Goal: Transaction & Acquisition: Purchase product/service

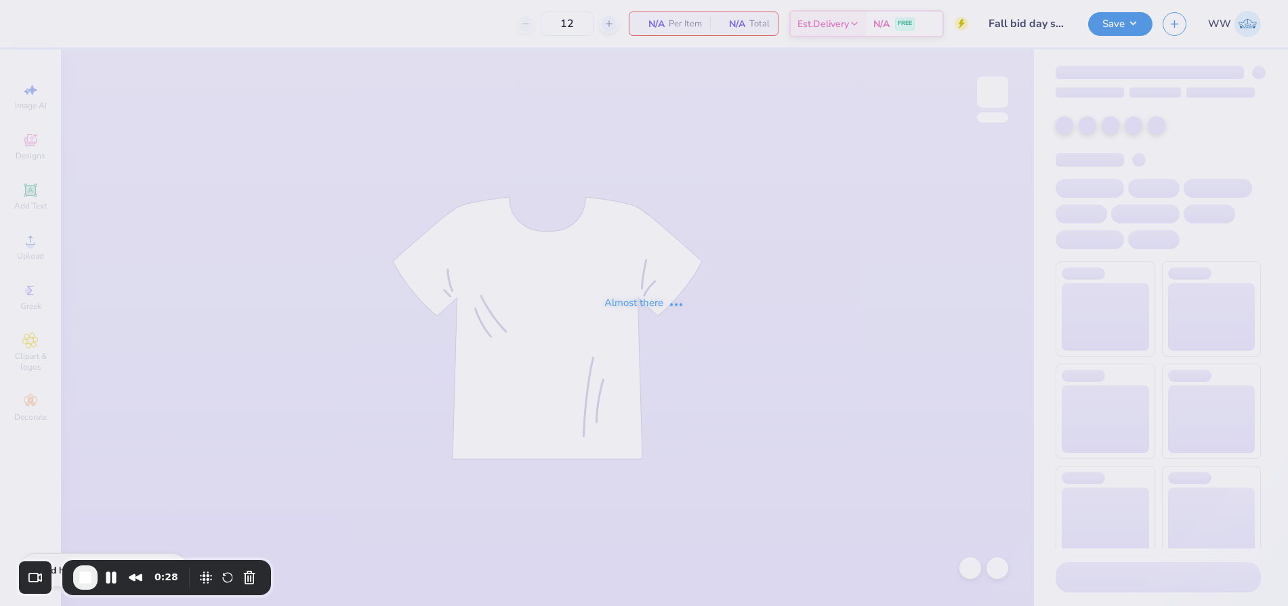
type input "105"
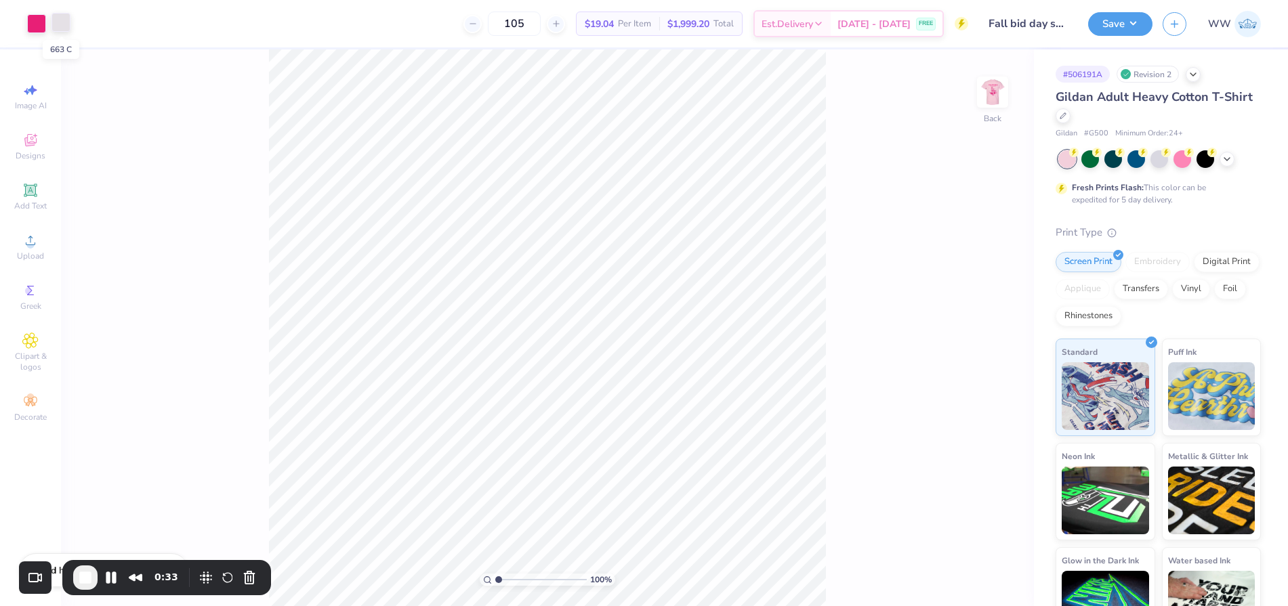
click at [60, 24] on div at bounding box center [60, 22] width 19 height 19
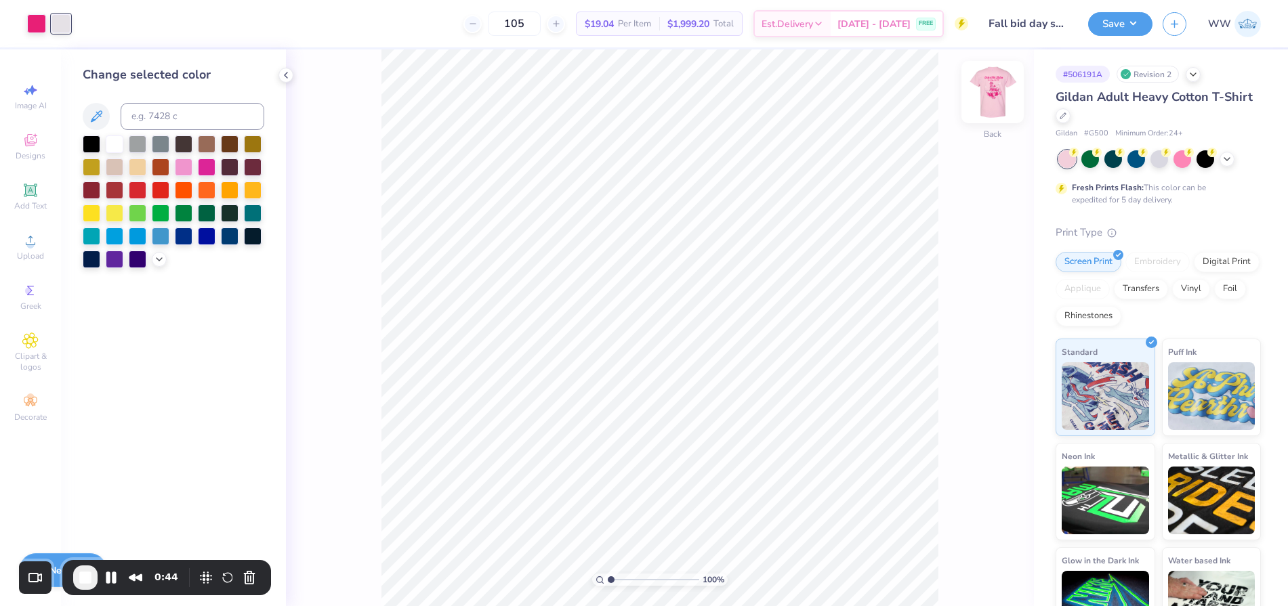
click at [995, 96] on img at bounding box center [992, 92] width 54 height 54
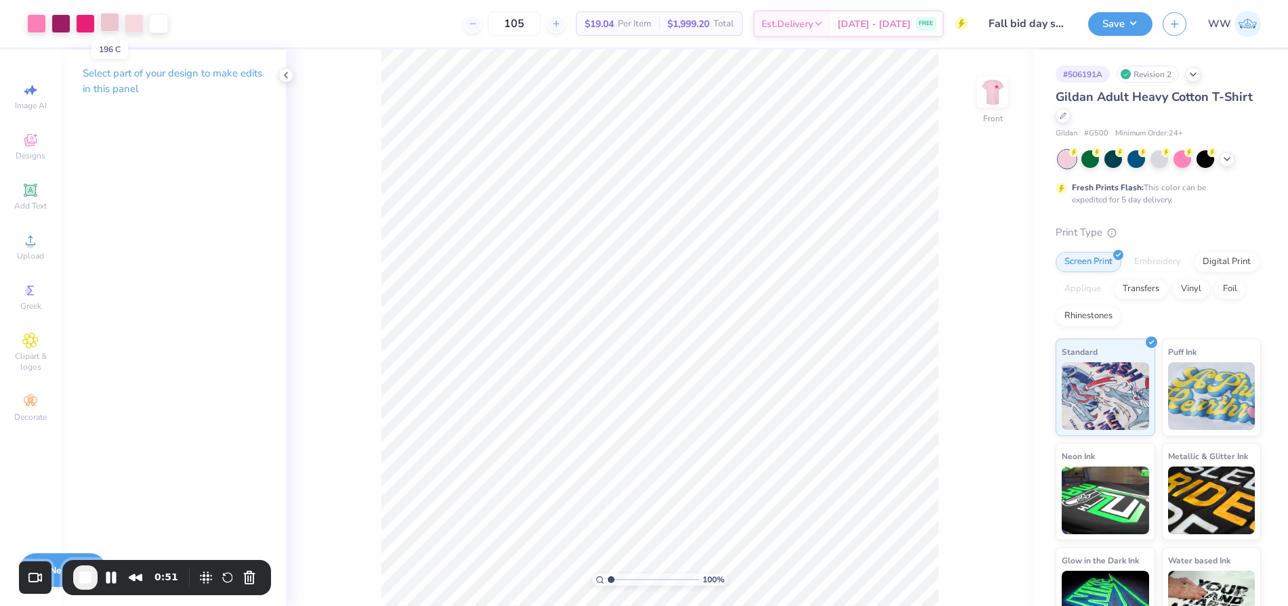
click at [114, 23] on div at bounding box center [109, 22] width 19 height 19
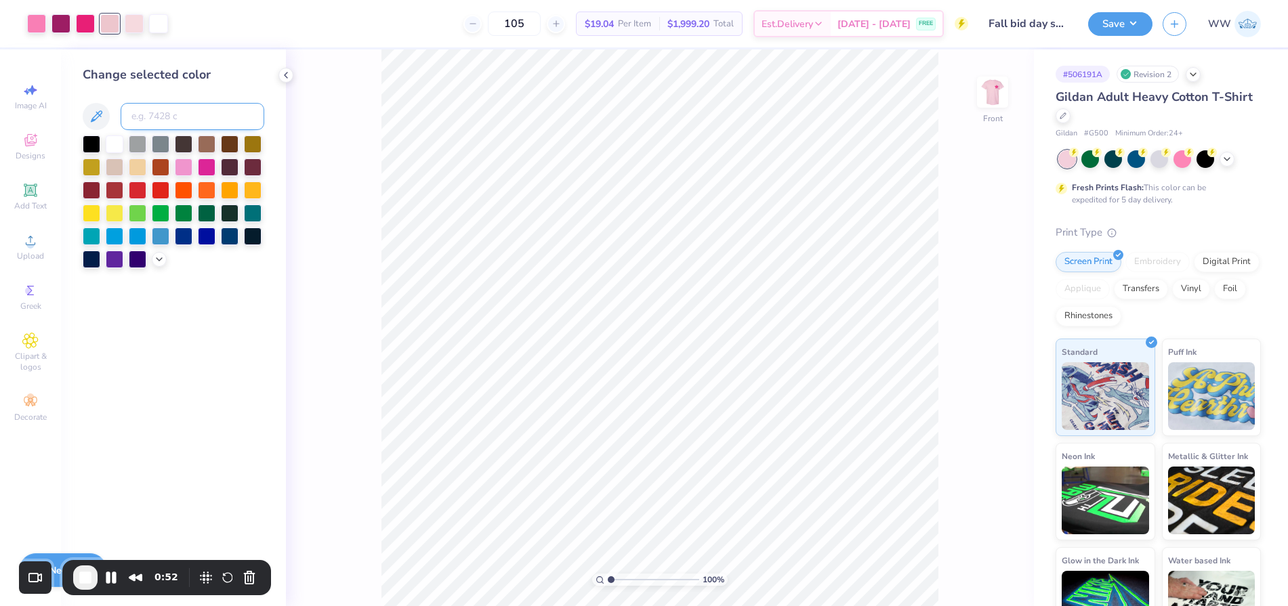
click at [169, 108] on input at bounding box center [193, 116] width 144 height 27
type input "705"
click at [359, 350] on div "100 % Front" at bounding box center [660, 327] width 748 height 557
click at [163, 28] on div at bounding box center [158, 22] width 19 height 19
click at [172, 107] on input at bounding box center [193, 116] width 144 height 27
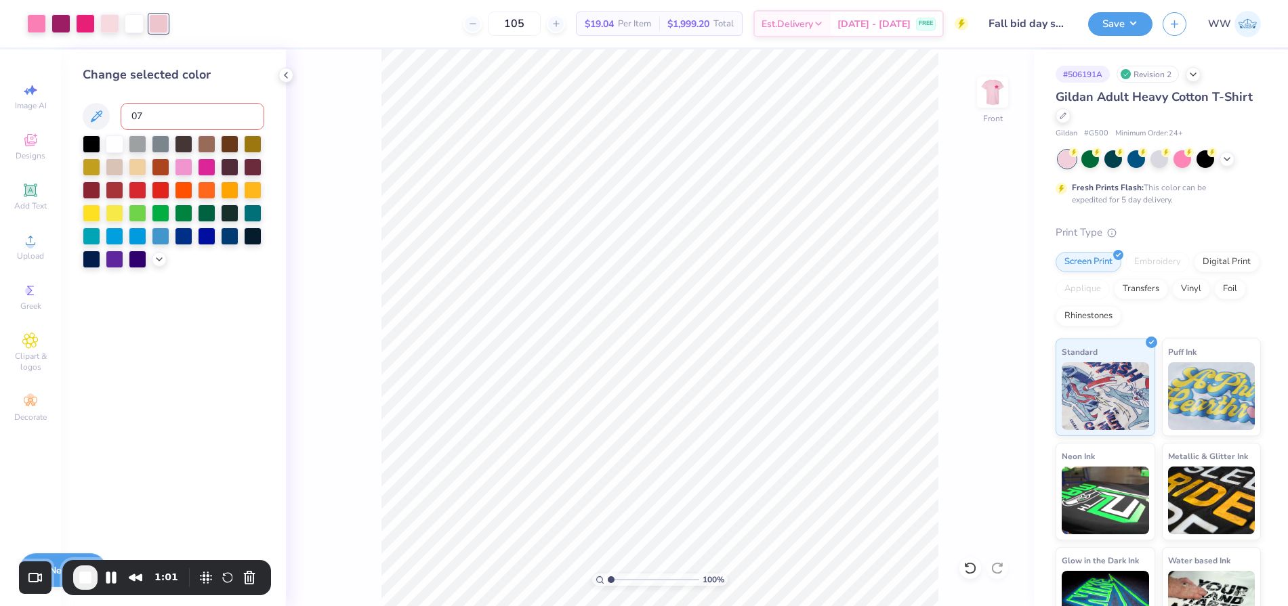
type input "0"
type input "705"
click at [157, 18] on div at bounding box center [158, 22] width 19 height 19
click at [159, 255] on icon at bounding box center [159, 258] width 11 height 11
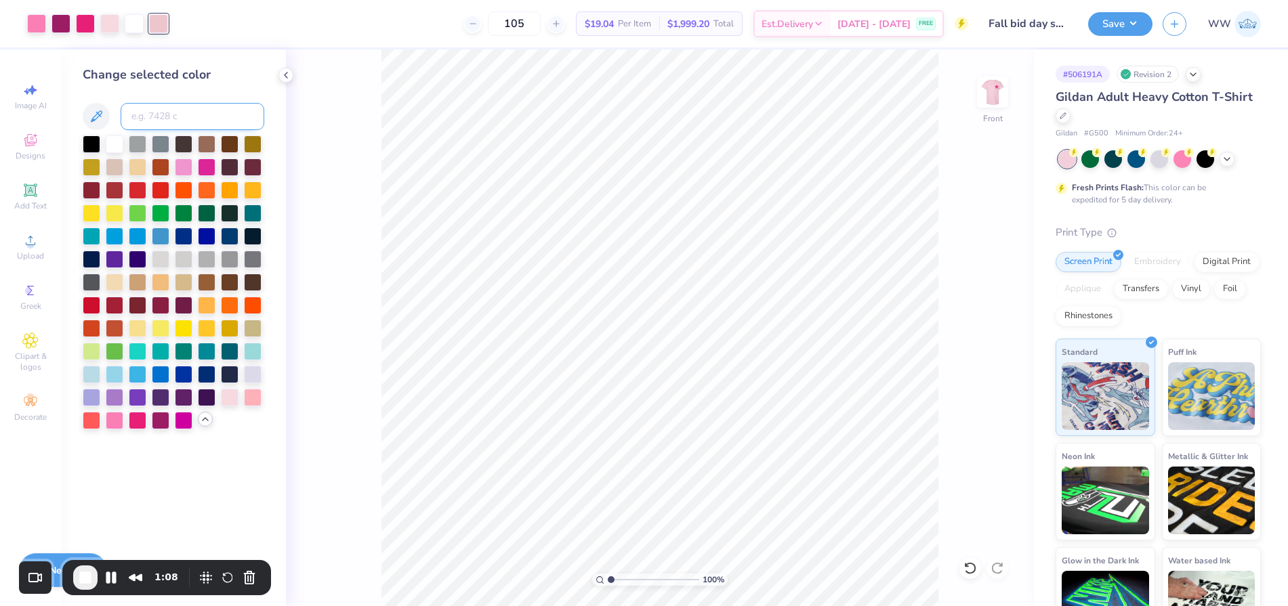
click at [155, 118] on input at bounding box center [193, 116] width 144 height 27
type input "705"
click at [226, 398] on div at bounding box center [230, 397] width 18 height 18
drag, startPoint x: 159, startPoint y: 24, endPoint x: 161, endPoint y: 31, distance: 7.3
click at [159, 24] on div at bounding box center [158, 22] width 19 height 19
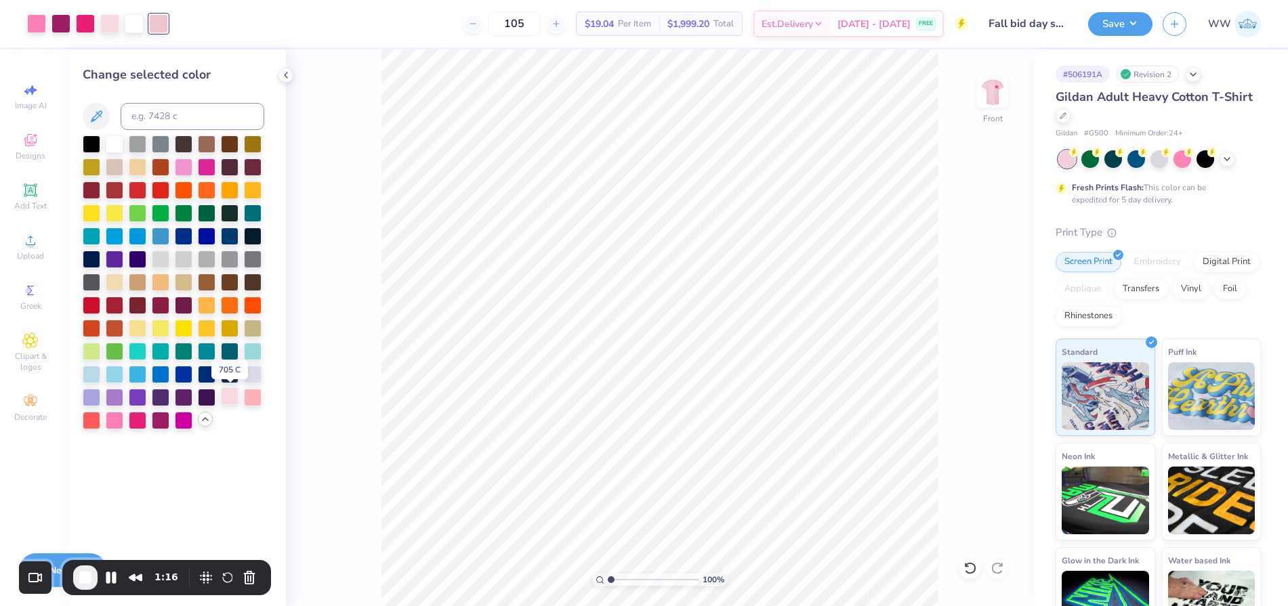
click at [228, 396] on div at bounding box center [230, 397] width 18 height 18
click at [284, 15] on div "105 $19.04 Per Item $1,999.20 Total Est. Delivery Sep 15 - 18 FREE" at bounding box center [573, 23] width 790 height 47
click at [224, 28] on div "105 $19.04 Per Item $1,999.20 Total Est. Delivery Sep 15 - 18 FREE" at bounding box center [573, 23] width 790 height 47
click at [154, 21] on div at bounding box center [158, 22] width 19 height 19
click at [152, 25] on div at bounding box center [158, 23] width 19 height 19
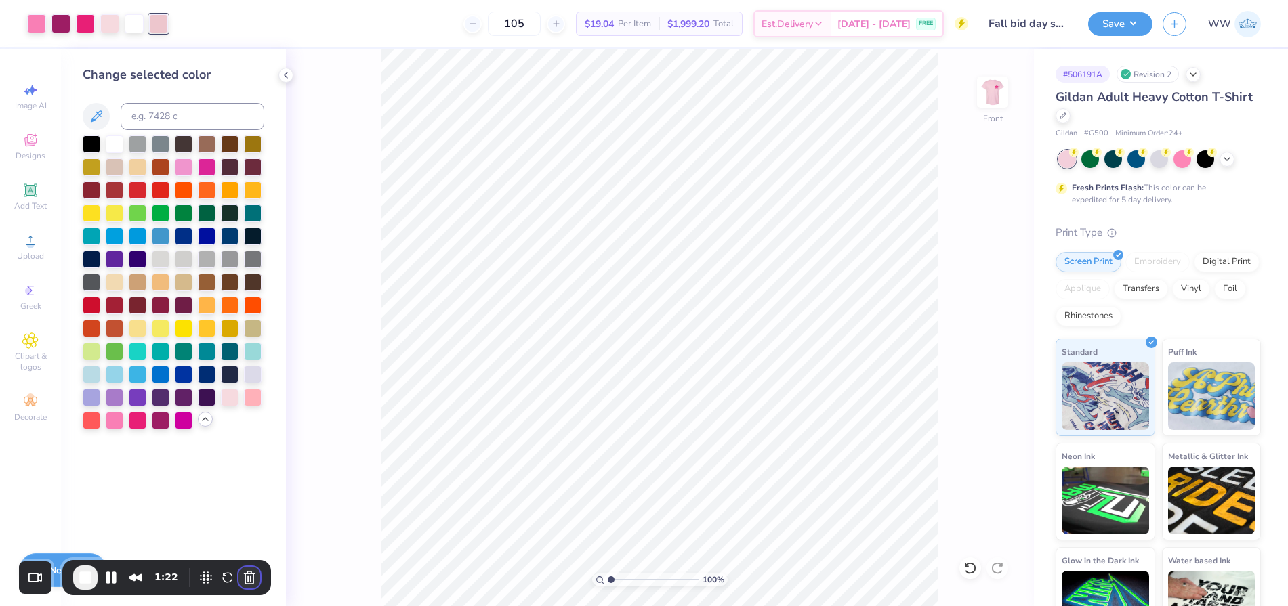
click at [247, 578] on button "Cancel Recording" at bounding box center [249, 578] width 22 height 22
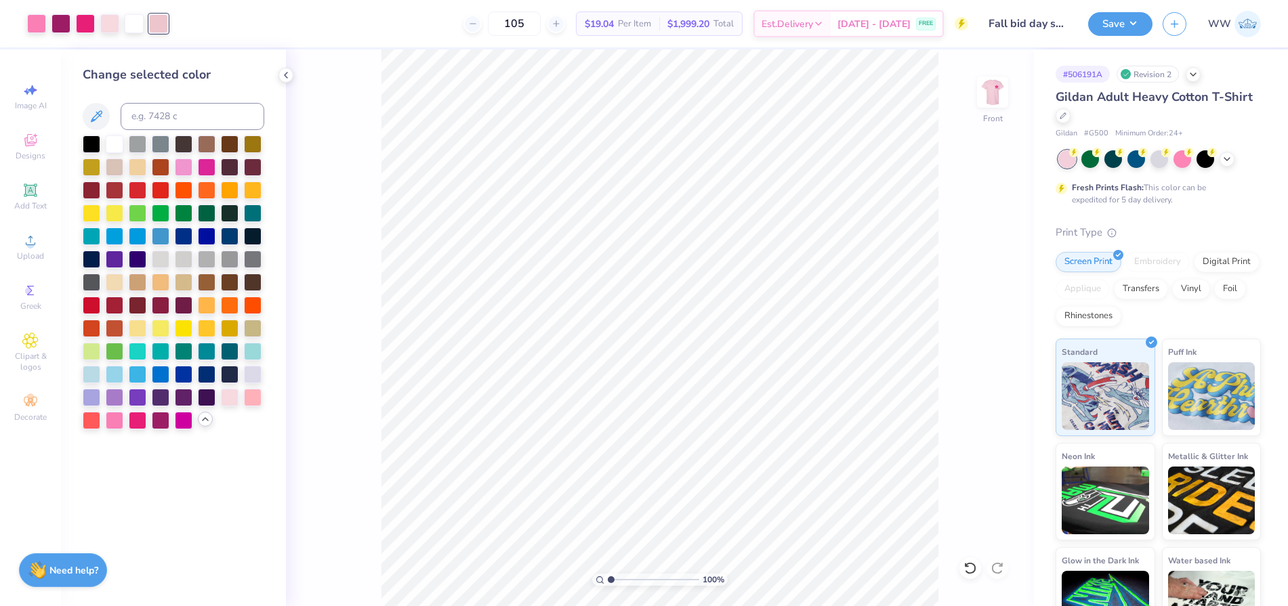
click at [156, 28] on div at bounding box center [158, 23] width 19 height 19
click at [229, 396] on div at bounding box center [230, 397] width 18 height 18
click at [152, 7] on div "Art colors" at bounding box center [84, 23] width 168 height 47
click at [152, 18] on div at bounding box center [158, 22] width 19 height 19
click at [152, 18] on div at bounding box center [158, 23] width 19 height 19
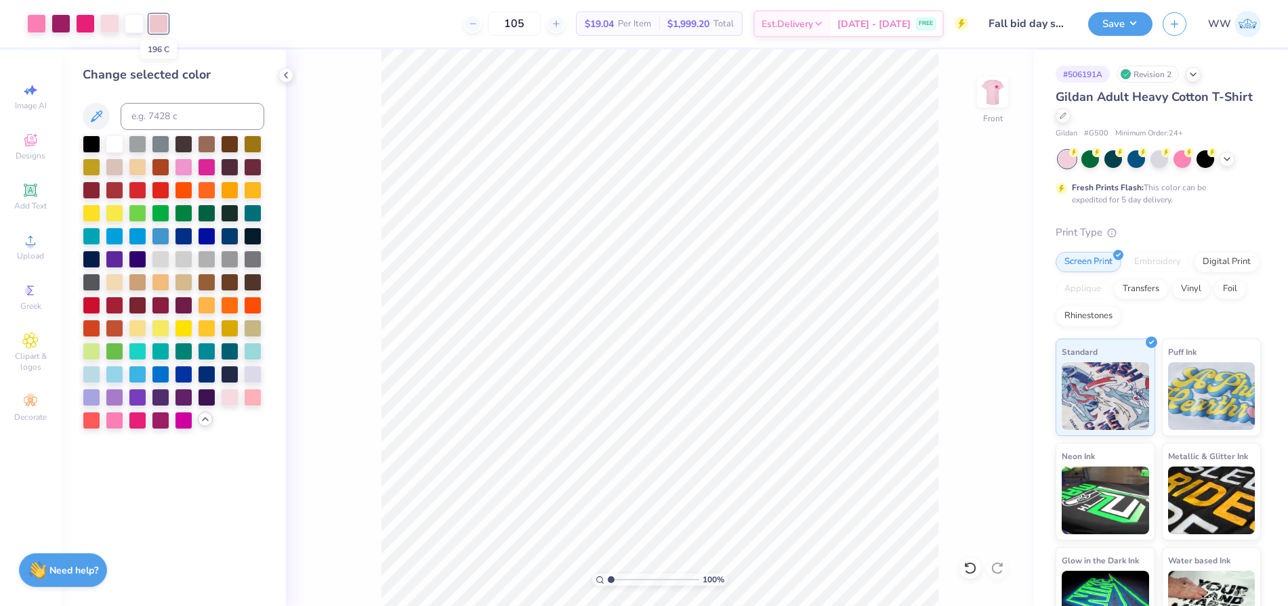
click at [152, 20] on div at bounding box center [158, 23] width 19 height 19
click at [98, 121] on icon at bounding box center [96, 116] width 16 height 16
click at [229, 398] on div at bounding box center [230, 397] width 18 height 18
click at [158, 30] on div at bounding box center [158, 22] width 19 height 19
click at [228, 404] on div at bounding box center [230, 397] width 18 height 18
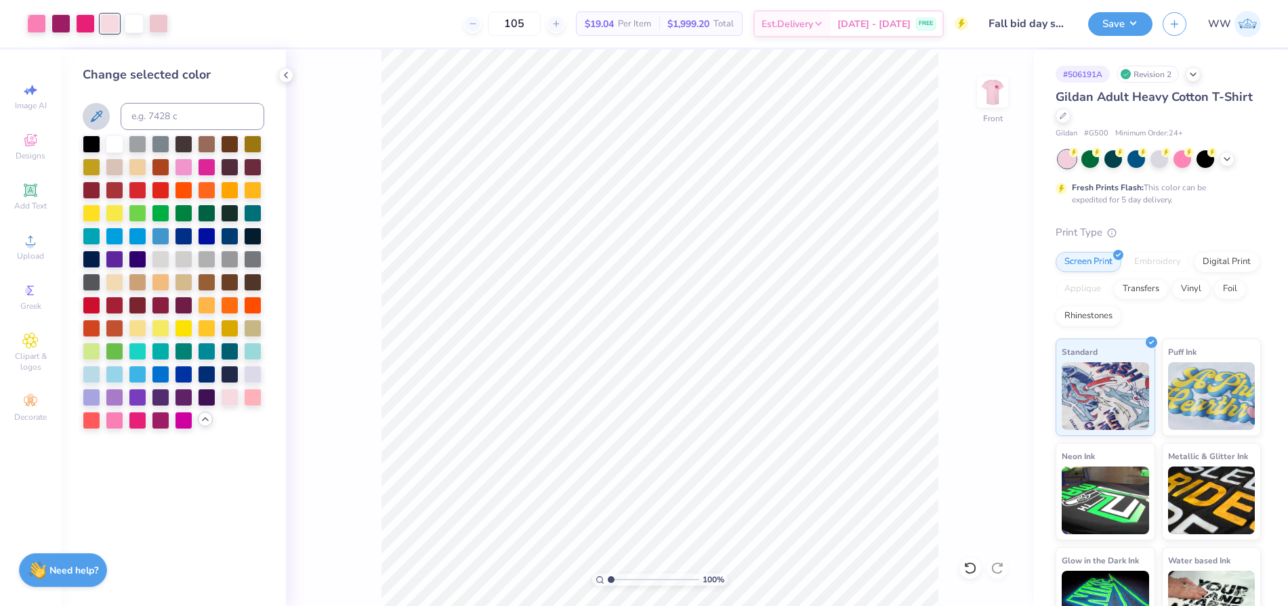
click at [99, 114] on icon at bounding box center [96, 116] width 16 height 16
click at [289, 77] on icon at bounding box center [285, 75] width 11 height 11
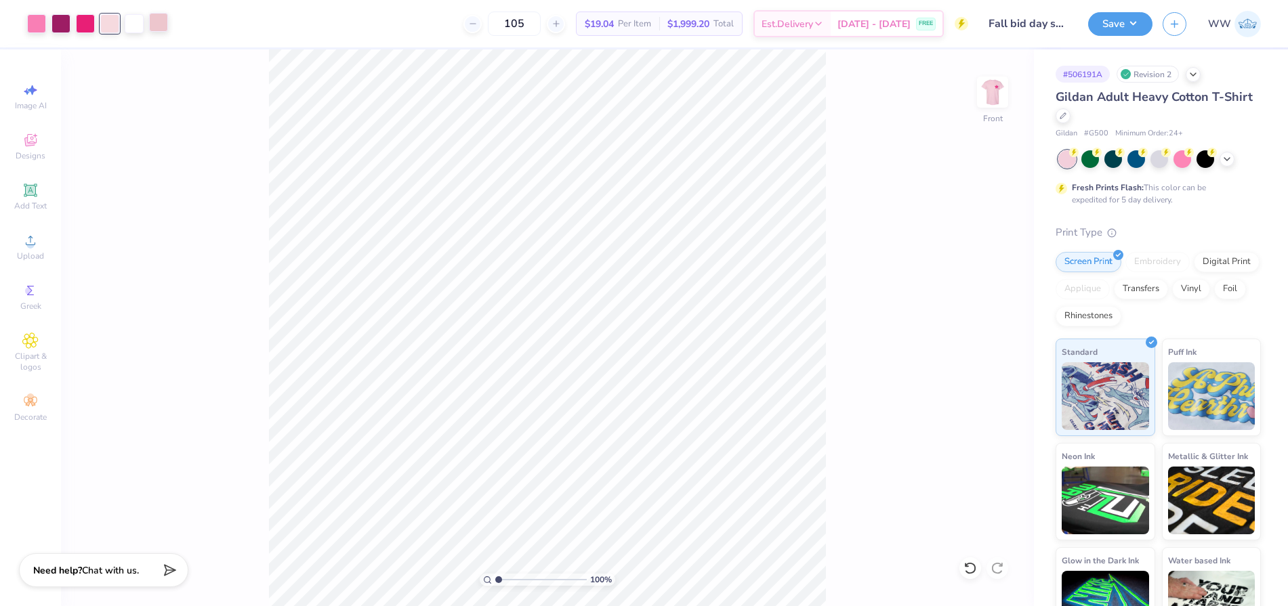
click at [153, 26] on div at bounding box center [158, 22] width 19 height 19
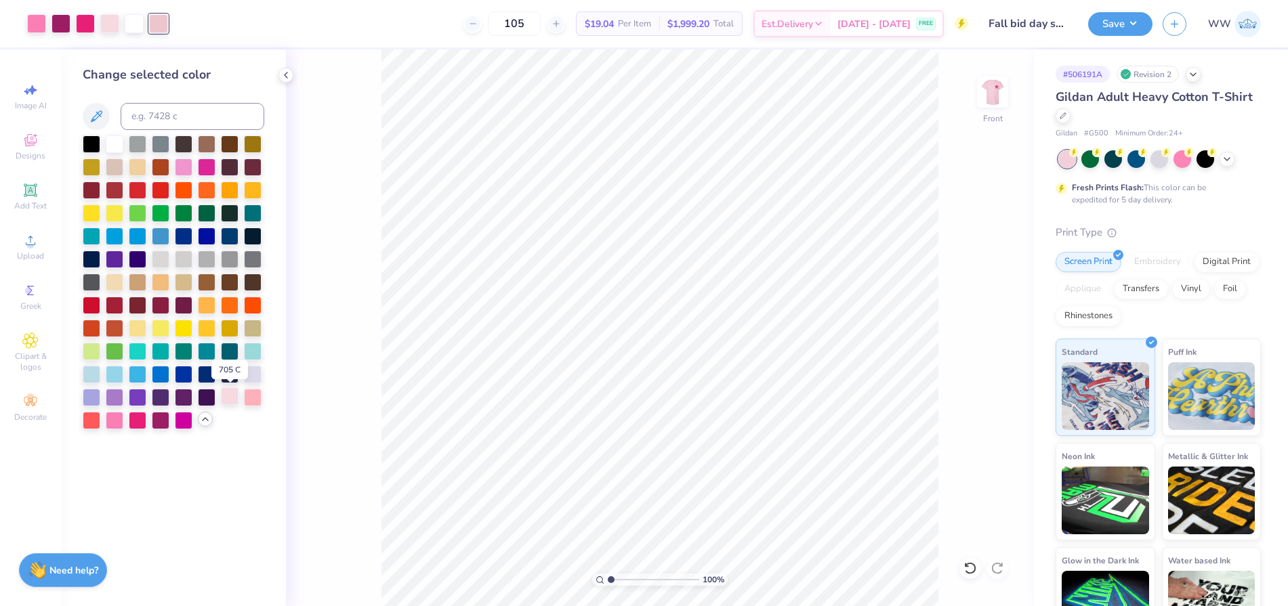
click at [224, 400] on div at bounding box center [230, 397] width 18 height 18
click at [154, 28] on div at bounding box center [158, 22] width 19 height 19
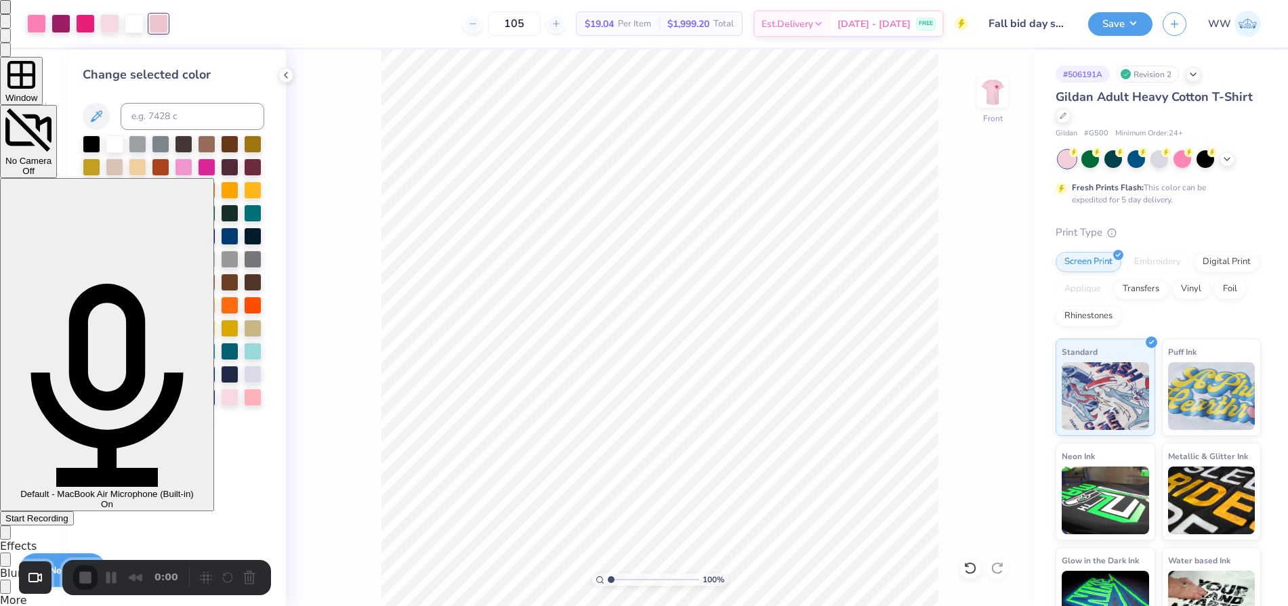
click at [68, 514] on div "Start Recording" at bounding box center [36, 519] width 63 height 10
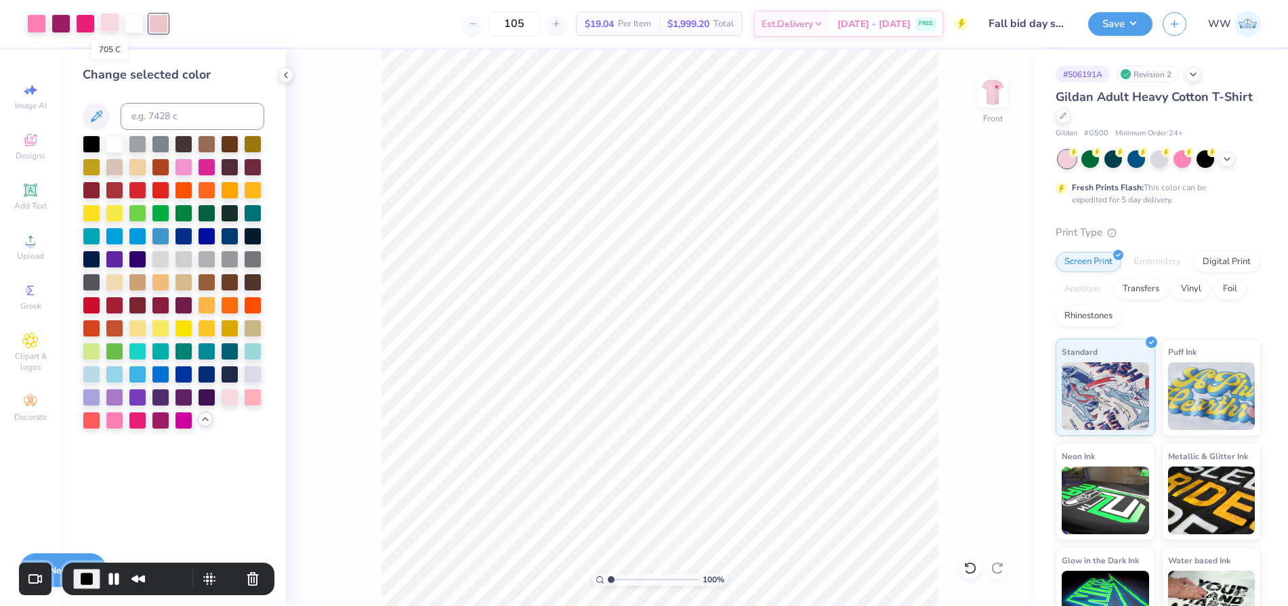
click at [104, 22] on div at bounding box center [109, 22] width 19 height 19
click at [156, 24] on div at bounding box center [158, 22] width 19 height 19
click at [230, 391] on div at bounding box center [230, 397] width 18 height 18
click at [205, 425] on div at bounding box center [205, 419] width 15 height 15
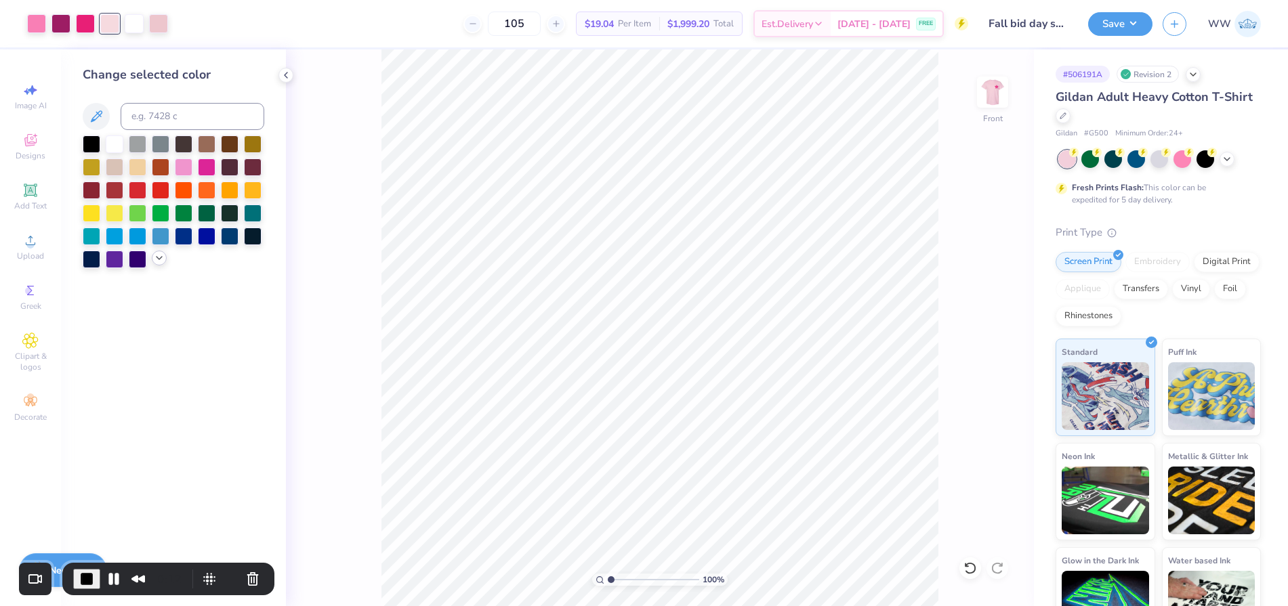
click at [161, 257] on icon at bounding box center [159, 258] width 11 height 11
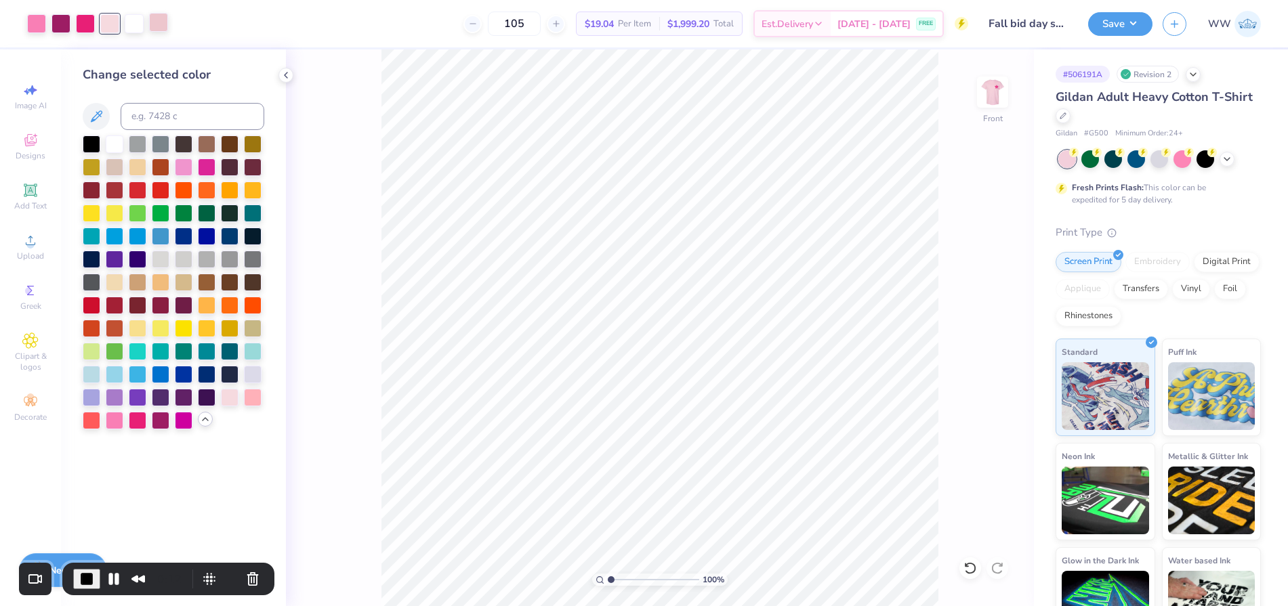
click at [159, 15] on div at bounding box center [158, 22] width 19 height 19
click at [962, 102] on div "100 % Front" at bounding box center [660, 327] width 748 height 557
click at [996, 97] on img at bounding box center [992, 92] width 54 height 54
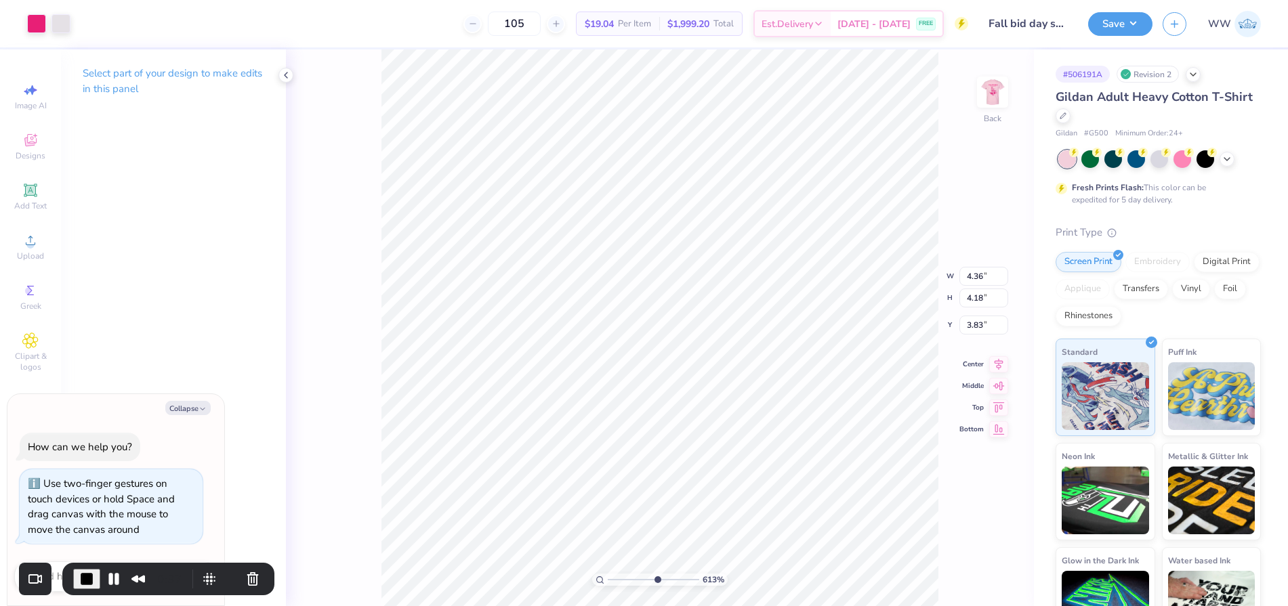
drag, startPoint x: 614, startPoint y: 578, endPoint x: 656, endPoint y: 573, distance: 42.3
type input "5.98"
click at [656, 574] on input "range" at bounding box center [653, 580] width 91 height 12
type textarea "x"
drag, startPoint x: 652, startPoint y: 577, endPoint x: 610, endPoint y: 577, distance: 42.0
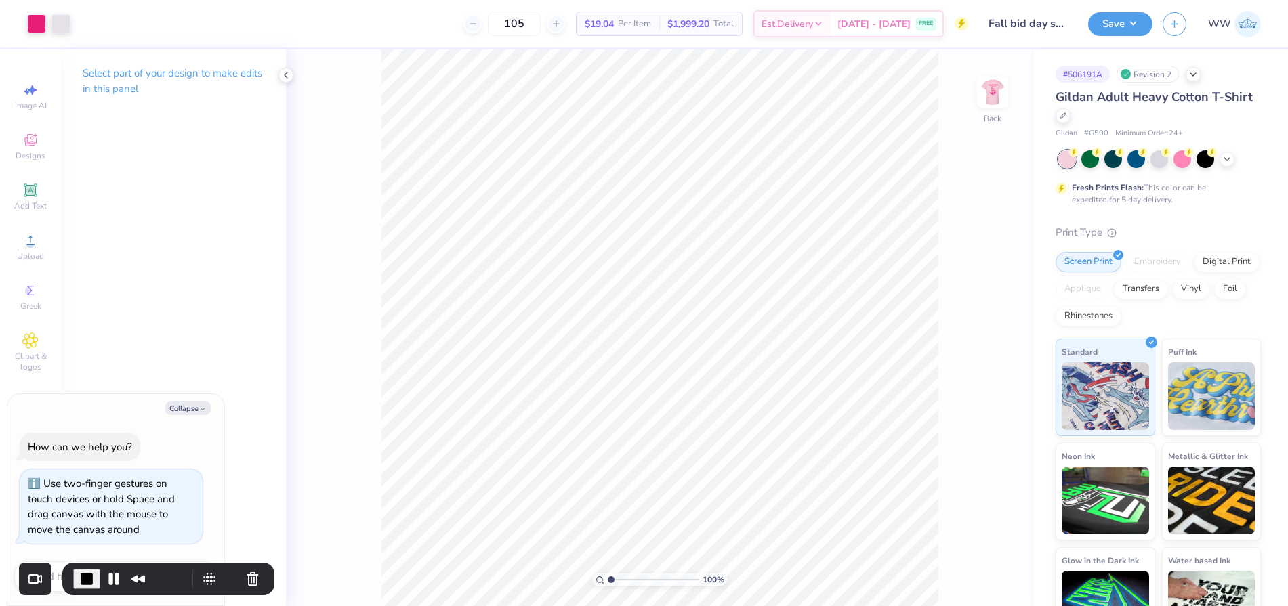
click at [610, 577] on input "range" at bounding box center [653, 580] width 91 height 12
drag, startPoint x: 608, startPoint y: 580, endPoint x: 625, endPoint y: 583, distance: 17.2
click at [625, 583] on input "range" at bounding box center [653, 580] width 91 height 12
drag, startPoint x: 626, startPoint y: 575, endPoint x: 577, endPoint y: 585, distance: 49.7
type input "1"
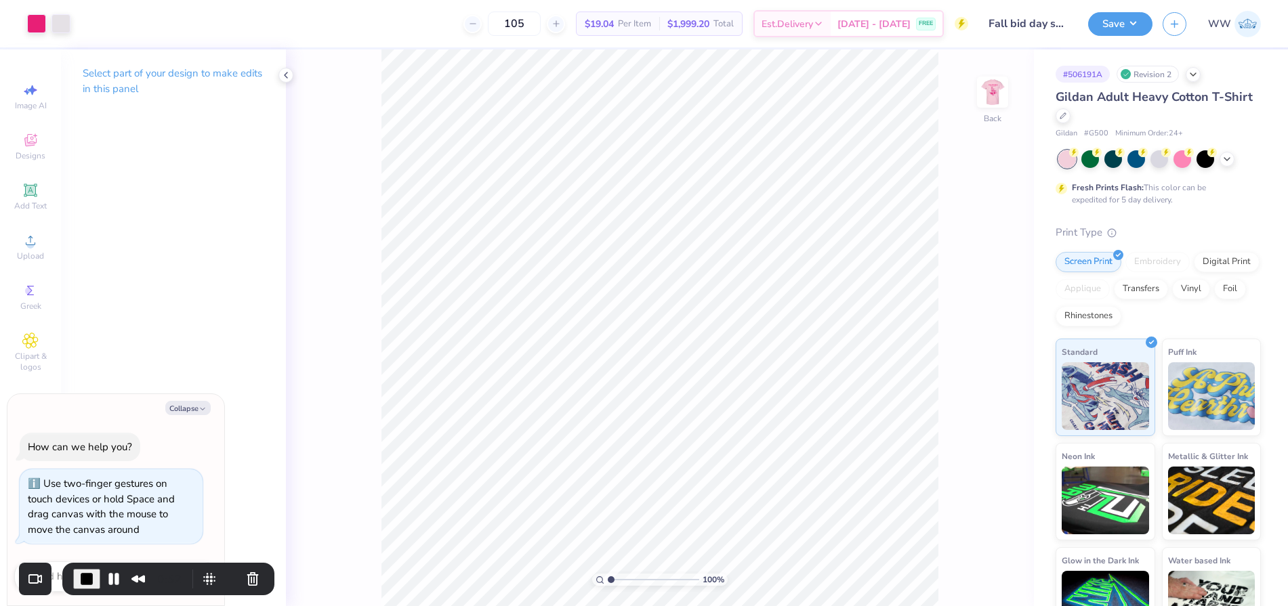
click at [608, 585] on input "range" at bounding box center [653, 580] width 91 height 12
click at [999, 79] on img at bounding box center [992, 92] width 54 height 54
type textarea "x"
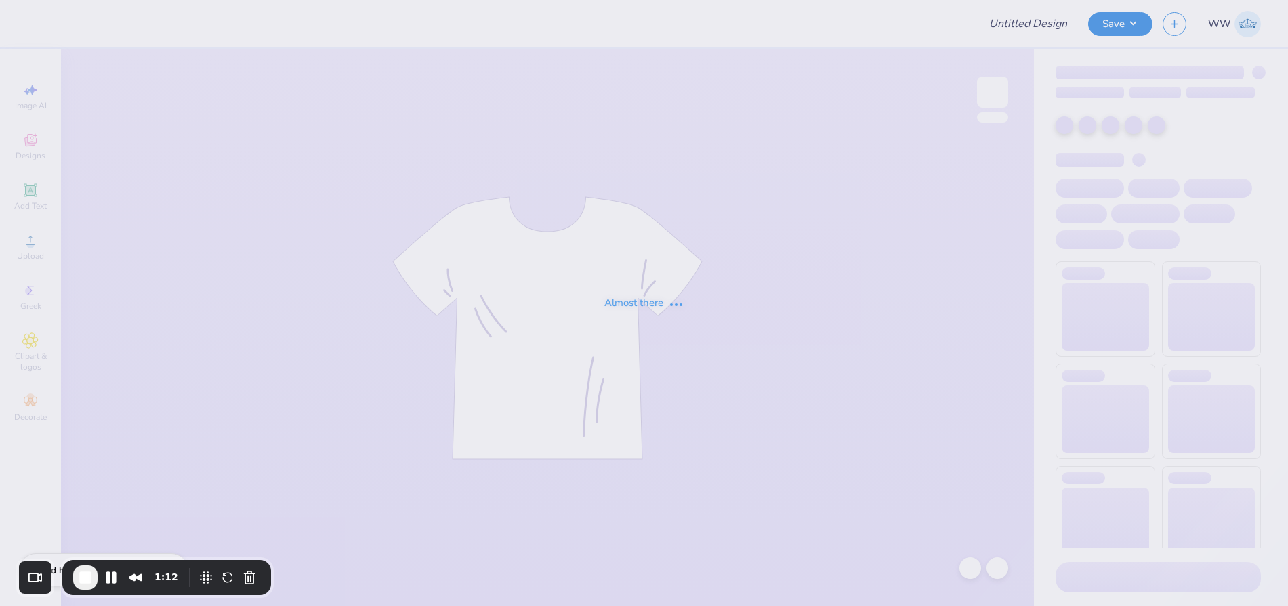
type input "Fall bid day shirts"
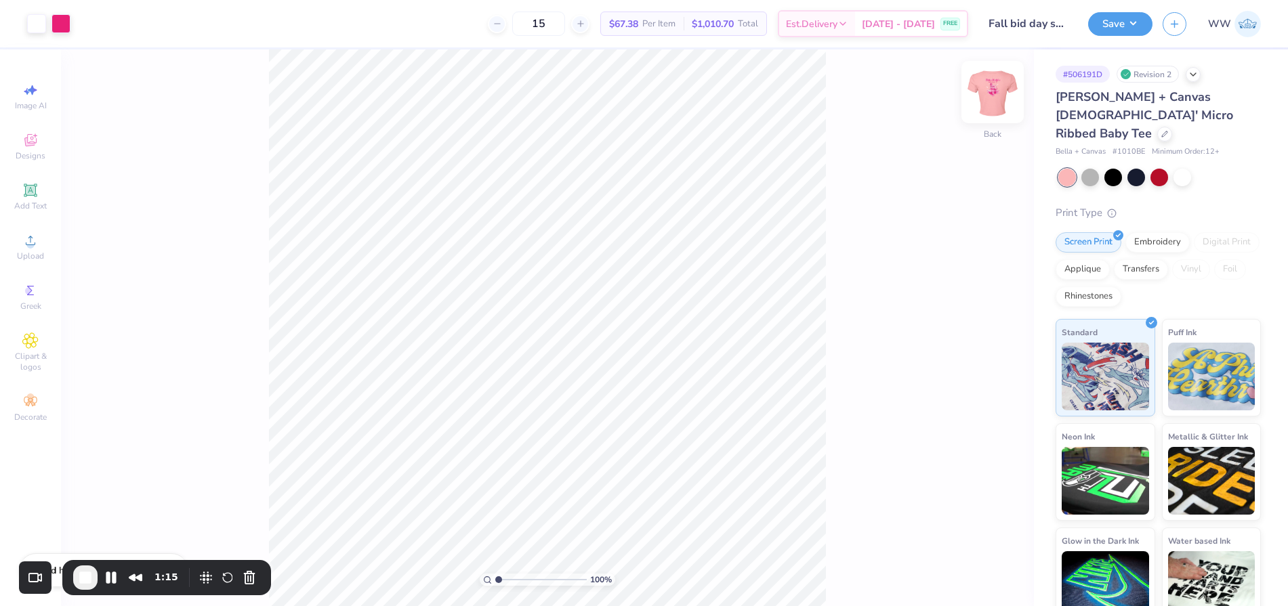
click at [993, 104] on img at bounding box center [992, 92] width 54 height 54
